Goal: Transaction & Acquisition: Purchase product/service

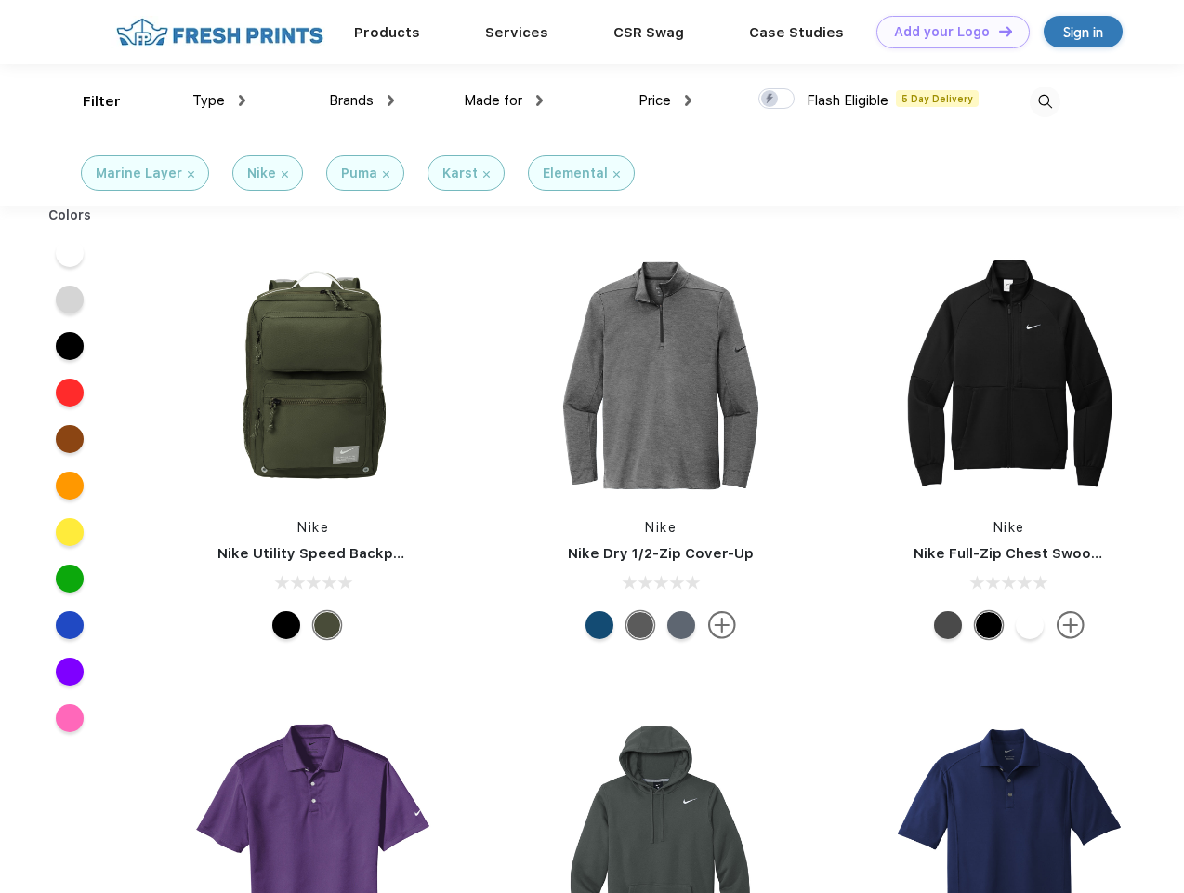
click at [946, 32] on link "Add your Logo Design Tool" at bounding box center [953, 32] width 153 height 33
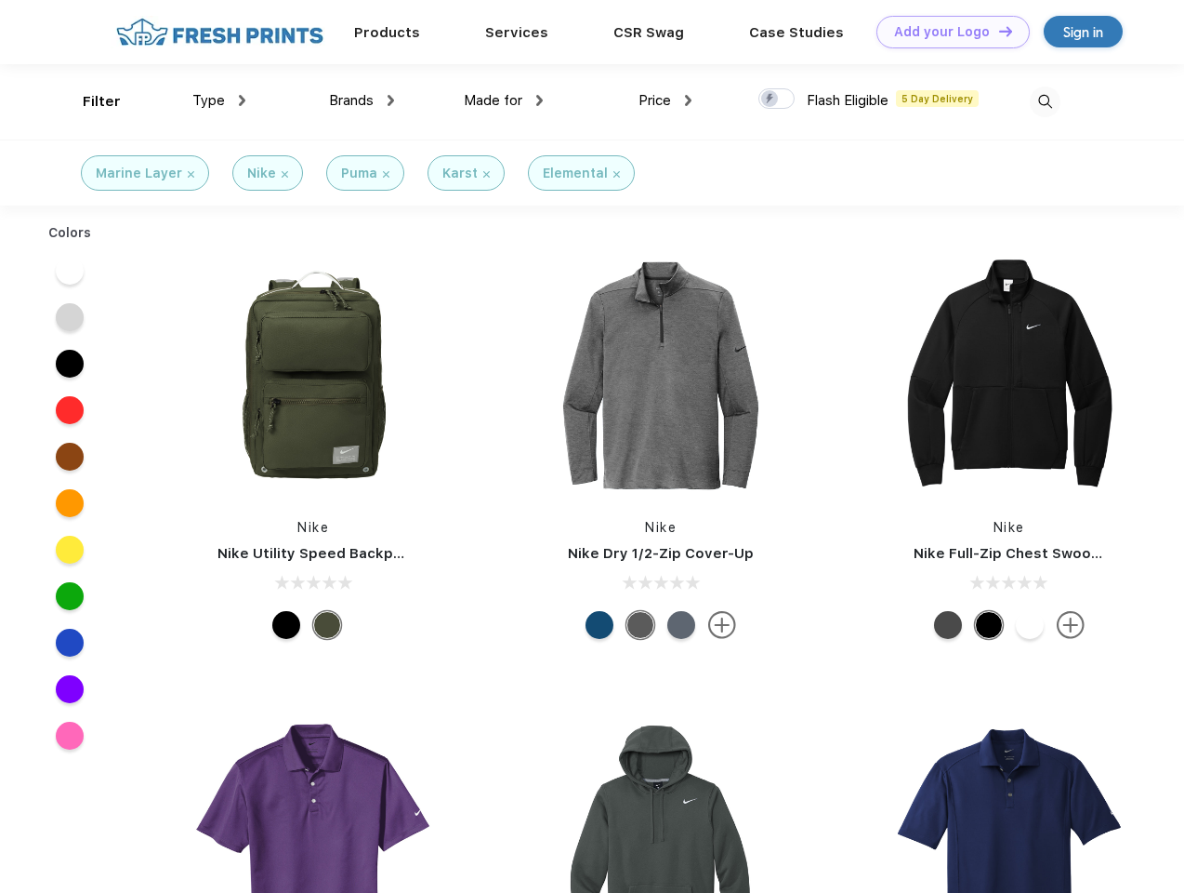
click at [0, 0] on div "Design Tool" at bounding box center [0, 0] width 0 height 0
click at [998, 31] on link "Add your Logo Design Tool" at bounding box center [953, 32] width 153 height 33
click at [89, 101] on div "Filter" at bounding box center [102, 101] width 38 height 21
click at [219, 100] on span "Type" at bounding box center [208, 100] width 33 height 17
click at [362, 100] on span "Brands" at bounding box center [351, 100] width 45 height 17
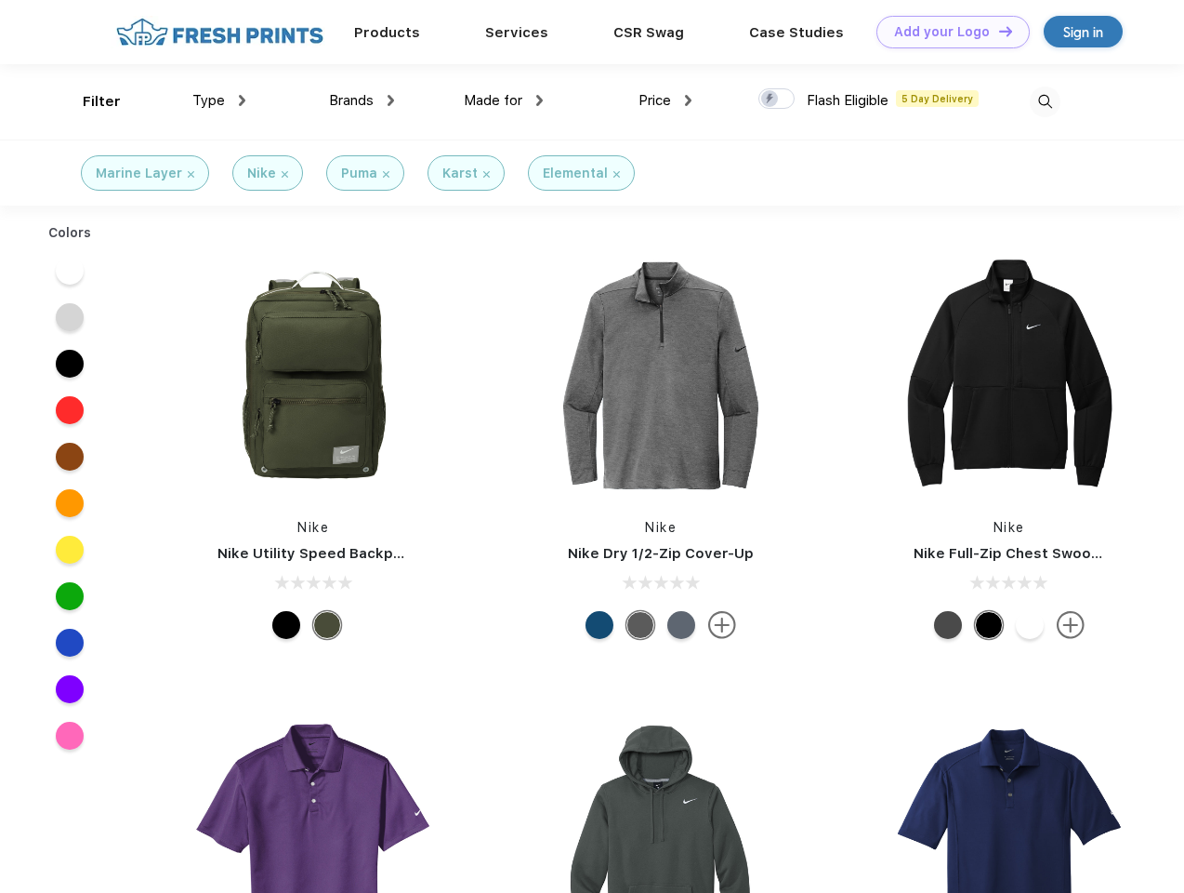
click at [504, 100] on span "Made for" at bounding box center [493, 100] width 59 height 17
click at [666, 100] on span "Price" at bounding box center [655, 100] width 33 height 17
click at [777, 99] on div at bounding box center [777, 98] width 36 height 20
click at [771, 99] on input "checkbox" at bounding box center [765, 93] width 12 height 12
click at [1045, 101] on img at bounding box center [1045, 101] width 31 height 31
